Goal: Obtain resource: Obtain resource

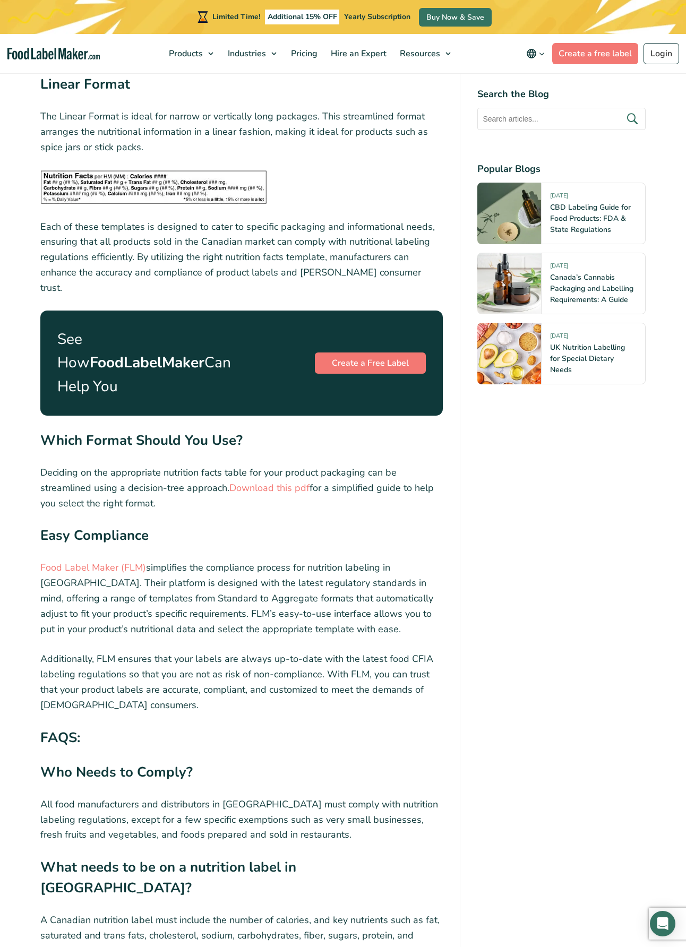
scroll to position [3569, 0]
click at [24, 50] on img "main navigation" at bounding box center [53, 54] width 93 height 12
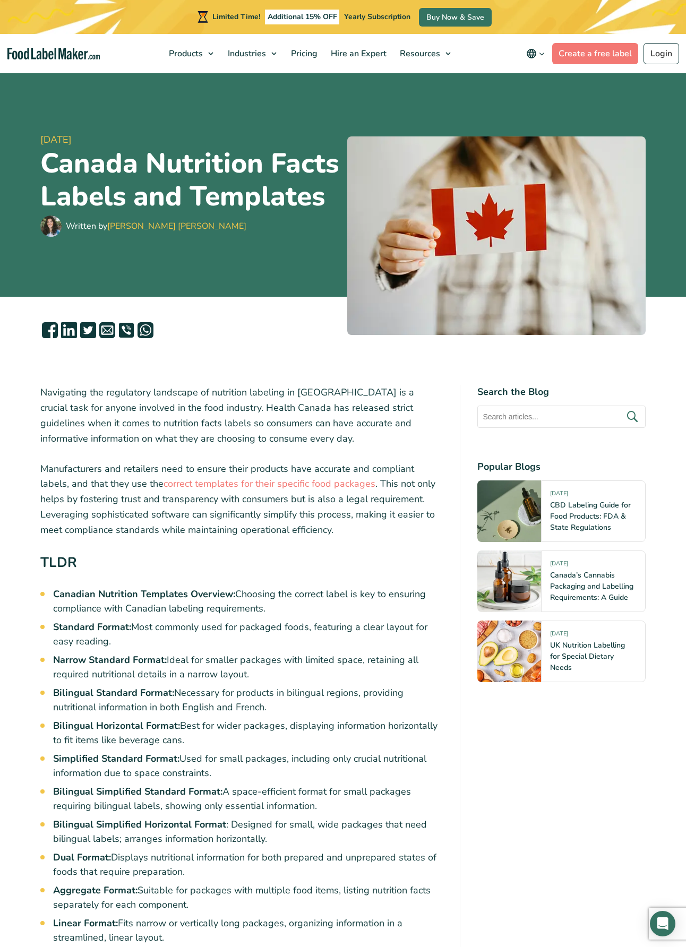
scroll to position [310, 0]
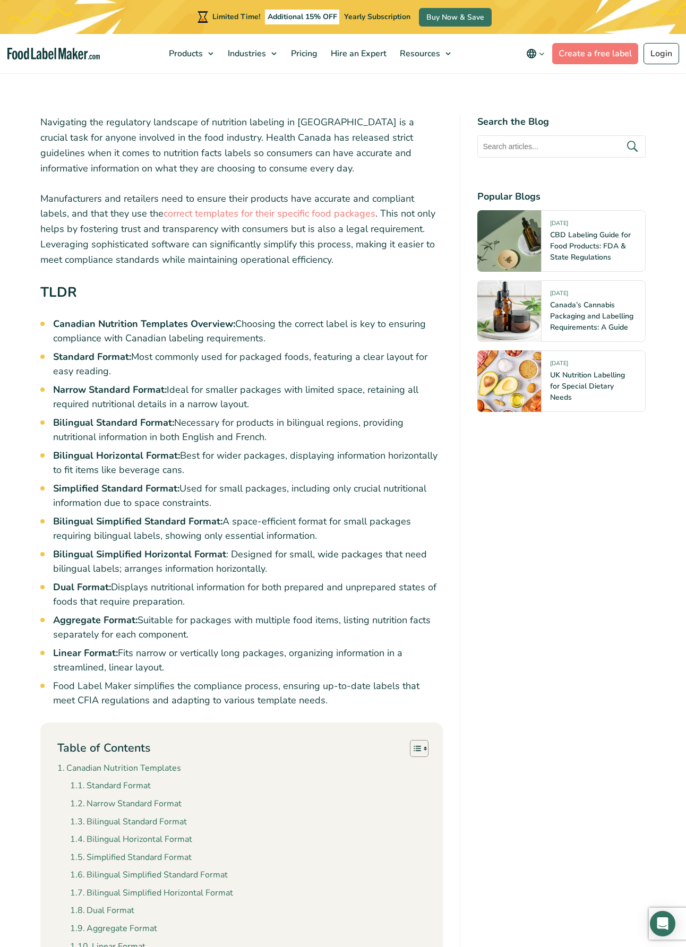
click at [98, 396] on strong "Narrow Standard Format:" at bounding box center [110, 389] width 114 height 13
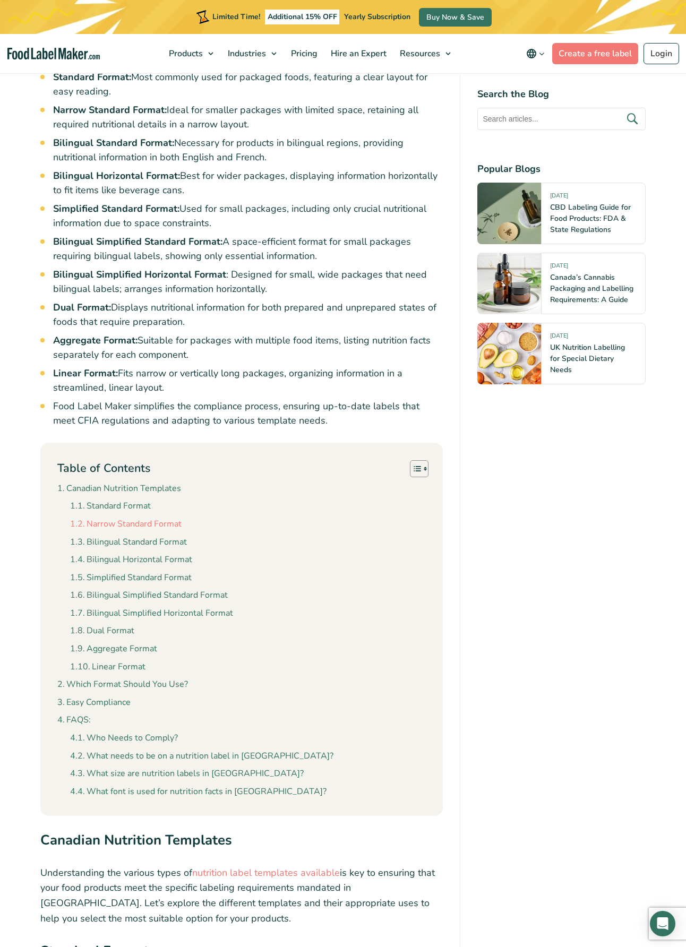
click at [92, 531] on link "Narrow Standard Format" at bounding box center [125, 524] width 111 height 14
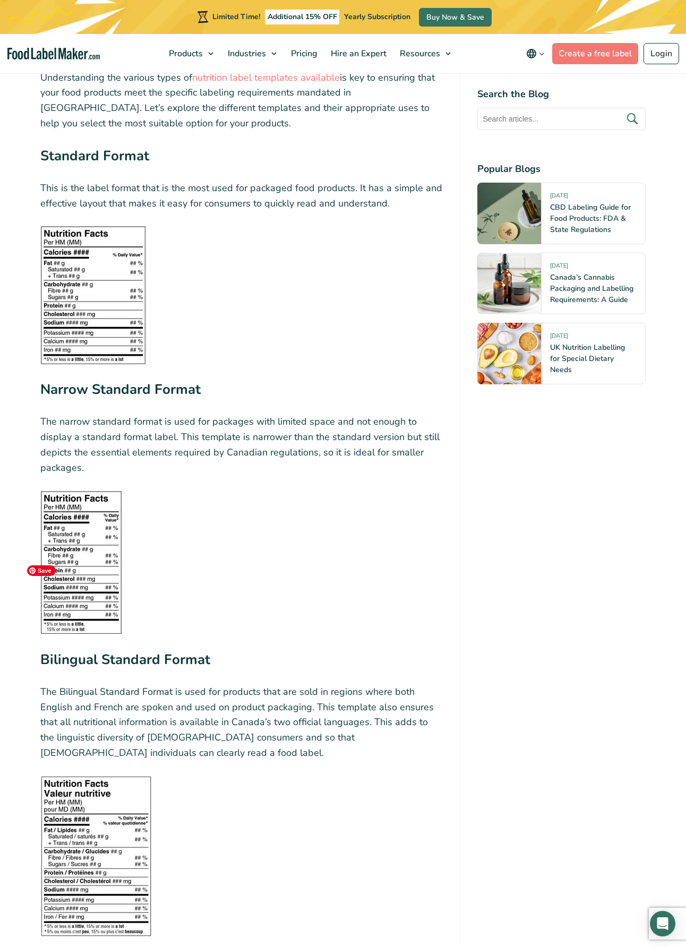
scroll to position [1663, 0]
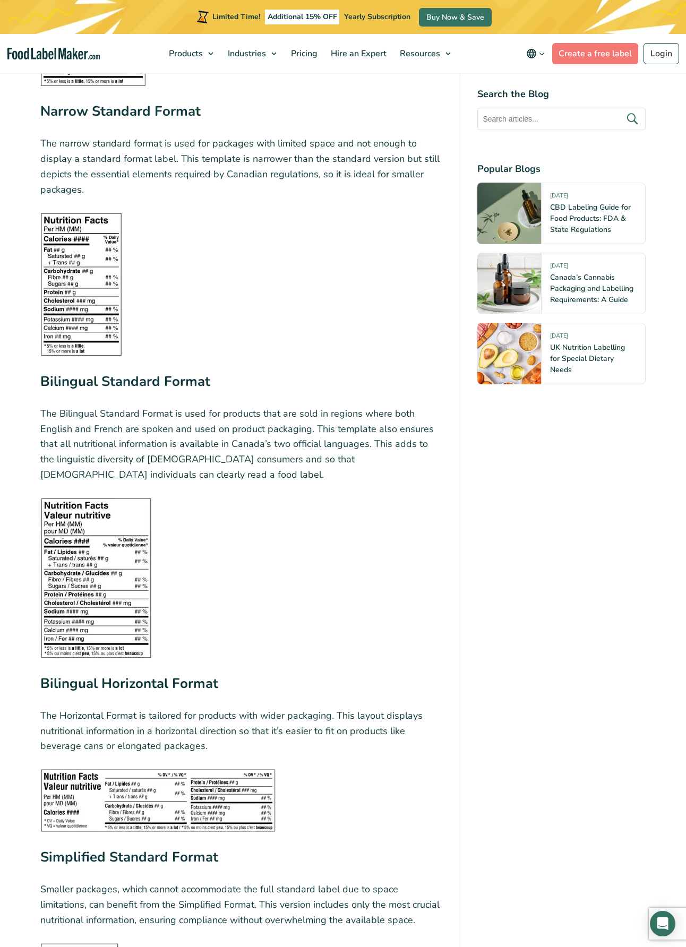
click at [127, 282] on figure at bounding box center [241, 284] width 402 height 144
